Goal: Use online tool/utility: Use online tool/utility

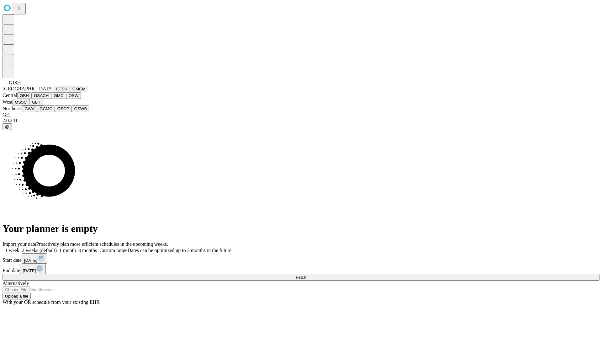
click at [54, 92] on button "GJSH" at bounding box center [62, 89] width 16 height 7
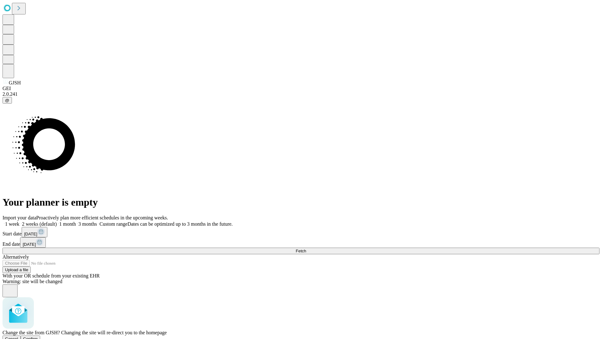
click at [38, 336] on span "Confirm" at bounding box center [30, 338] width 15 height 5
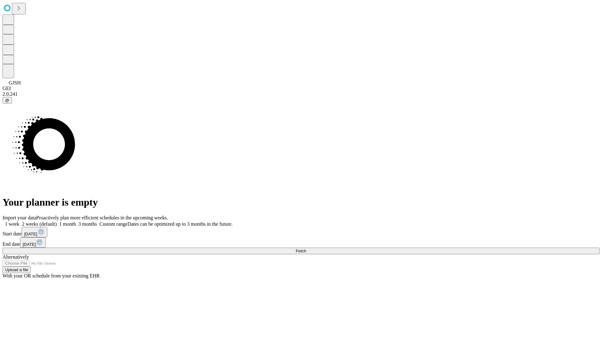
click at [76, 221] on label "1 month" at bounding box center [66, 223] width 19 height 5
click at [306, 248] on span "Fetch" at bounding box center [301, 250] width 10 height 5
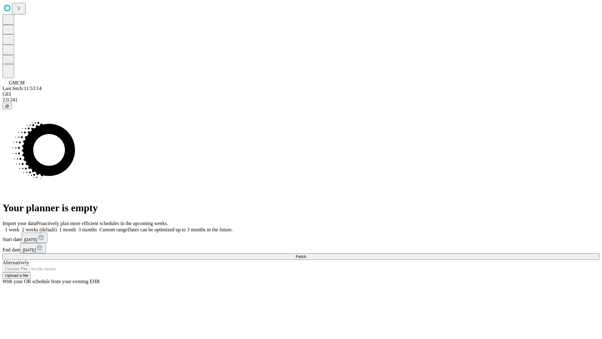
click at [76, 227] on label "1 month" at bounding box center [66, 229] width 19 height 5
click at [306, 254] on span "Fetch" at bounding box center [301, 256] width 10 height 5
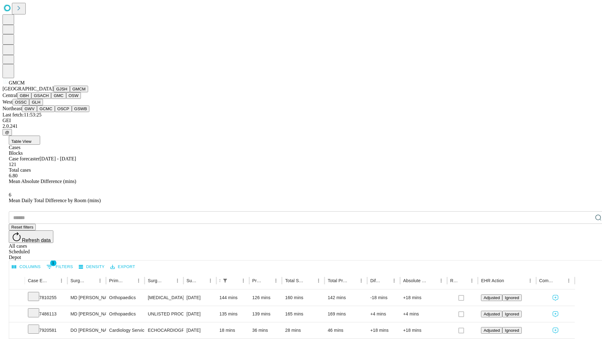
click at [31, 99] on button "GBH" at bounding box center [24, 95] width 14 height 7
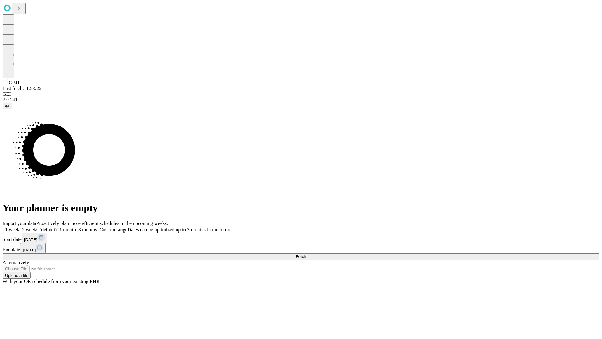
click at [76, 227] on label "1 month" at bounding box center [66, 229] width 19 height 5
click at [306, 254] on span "Fetch" at bounding box center [301, 256] width 10 height 5
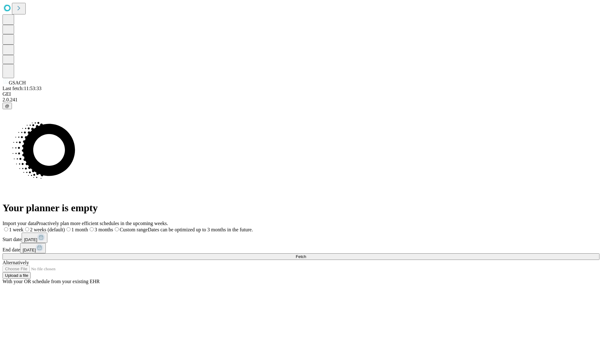
click at [88, 227] on label "1 month" at bounding box center [76, 229] width 23 height 5
click at [306, 254] on span "Fetch" at bounding box center [301, 256] width 10 height 5
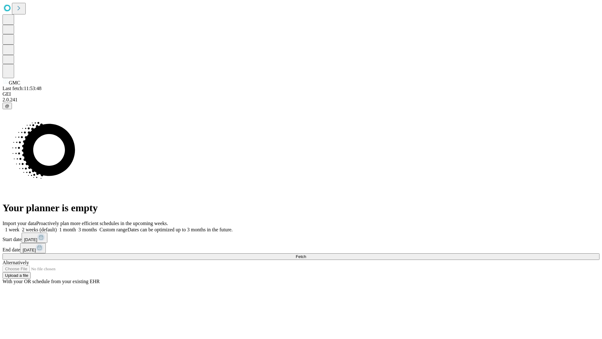
click at [76, 227] on label "1 month" at bounding box center [66, 229] width 19 height 5
click at [306, 254] on span "Fetch" at bounding box center [301, 256] width 10 height 5
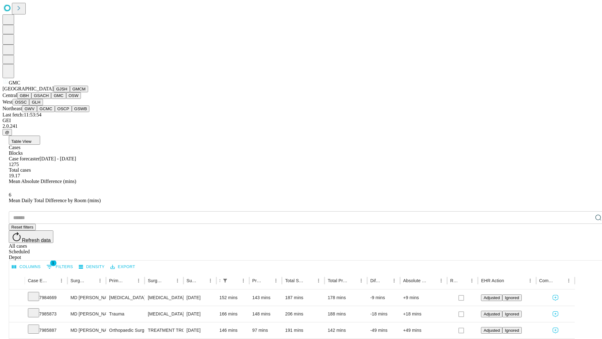
click at [66, 99] on button "OSW" at bounding box center [73, 95] width 15 height 7
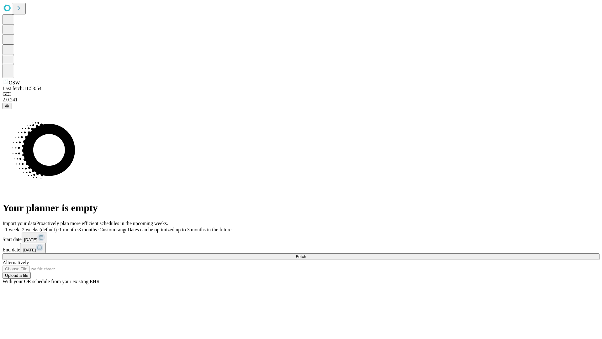
click at [76, 227] on label "1 month" at bounding box center [66, 229] width 19 height 5
click at [306, 254] on span "Fetch" at bounding box center [301, 256] width 10 height 5
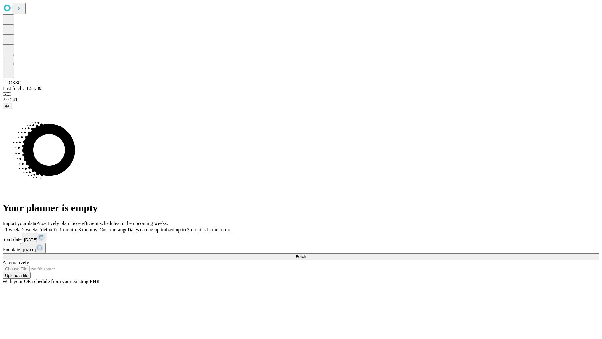
click at [76, 227] on label "1 month" at bounding box center [66, 229] width 19 height 5
click at [306, 254] on span "Fetch" at bounding box center [301, 256] width 10 height 5
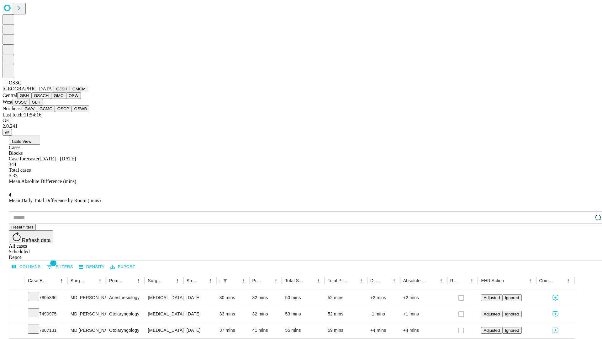
click at [43, 105] on button "GLH" at bounding box center [35, 102] width 13 height 7
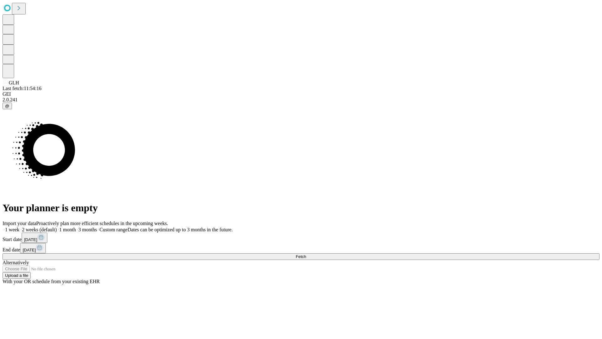
click at [76, 227] on label "1 month" at bounding box center [66, 229] width 19 height 5
click at [306, 254] on span "Fetch" at bounding box center [301, 256] width 10 height 5
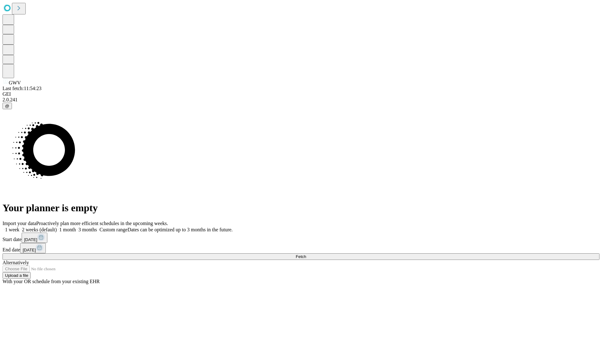
click at [76, 227] on label "1 month" at bounding box center [66, 229] width 19 height 5
click at [306, 254] on span "Fetch" at bounding box center [301, 256] width 10 height 5
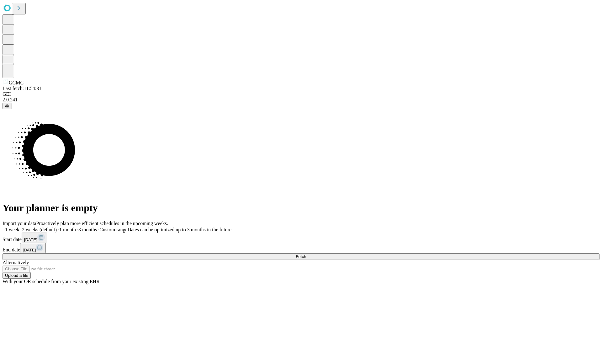
click at [76, 227] on label "1 month" at bounding box center [66, 229] width 19 height 5
click at [306, 254] on span "Fetch" at bounding box center [301, 256] width 10 height 5
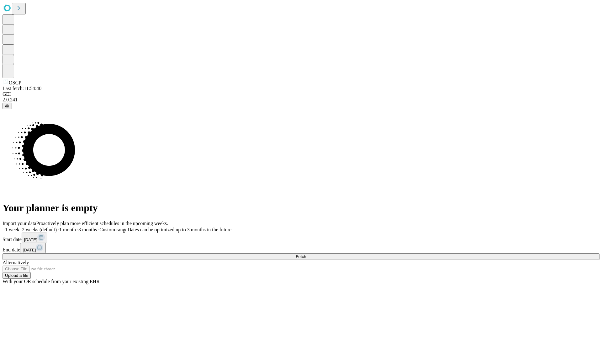
click at [76, 227] on label "1 month" at bounding box center [66, 229] width 19 height 5
click at [306, 254] on span "Fetch" at bounding box center [301, 256] width 10 height 5
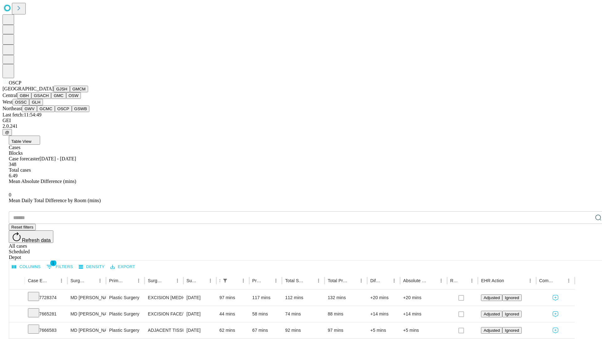
click at [72, 112] on button "GSWB" at bounding box center [81, 108] width 18 height 7
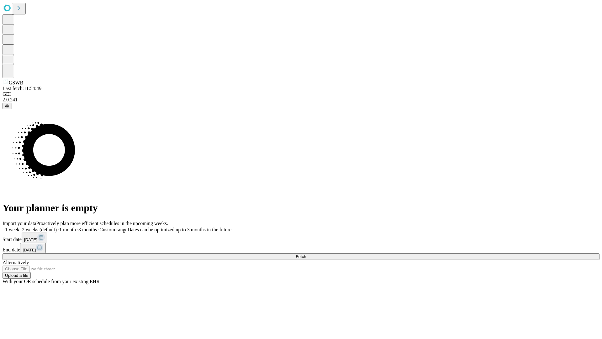
click at [76, 227] on label "1 month" at bounding box center [66, 229] width 19 height 5
click at [306, 254] on span "Fetch" at bounding box center [301, 256] width 10 height 5
